Goal: Information Seeking & Learning: Learn about a topic

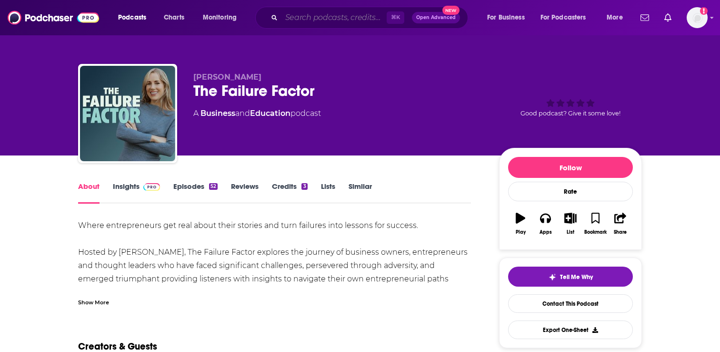
click at [336, 15] on input "Search podcasts, credits, & more..." at bounding box center [334, 17] width 105 height 15
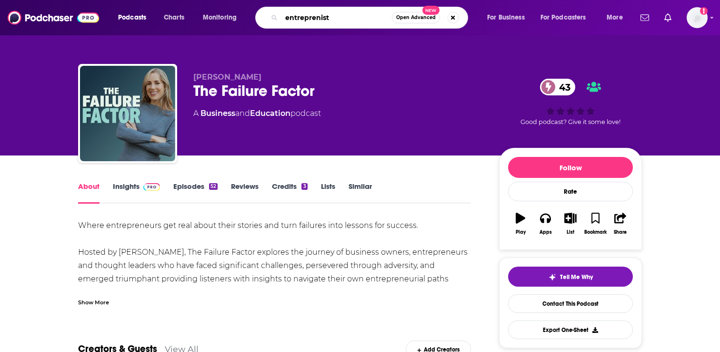
type input "entreprenista"
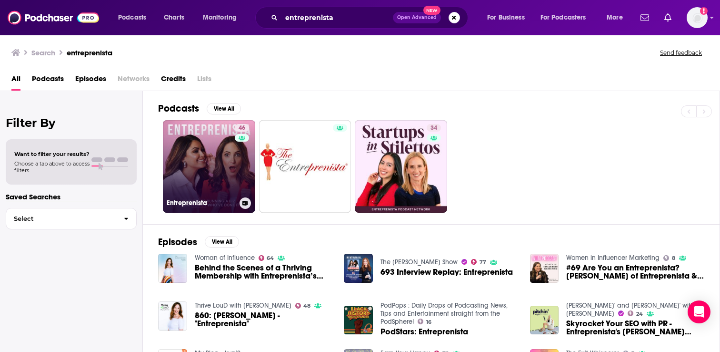
click at [192, 162] on link "46 Entreprenista" at bounding box center [209, 166] width 92 height 92
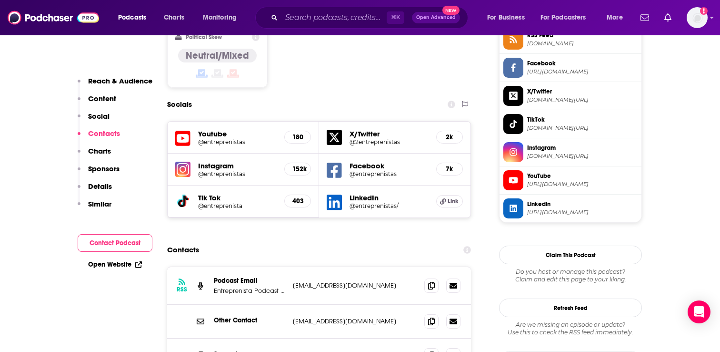
scroll to position [926, 0]
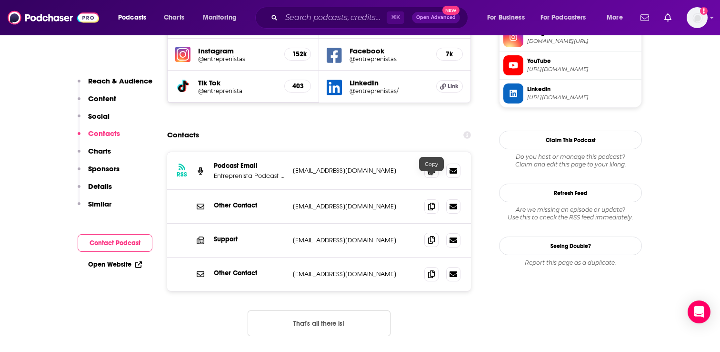
click at [429, 236] on icon at bounding box center [431, 240] width 7 height 8
